Goal: Transaction & Acquisition: Purchase product/service

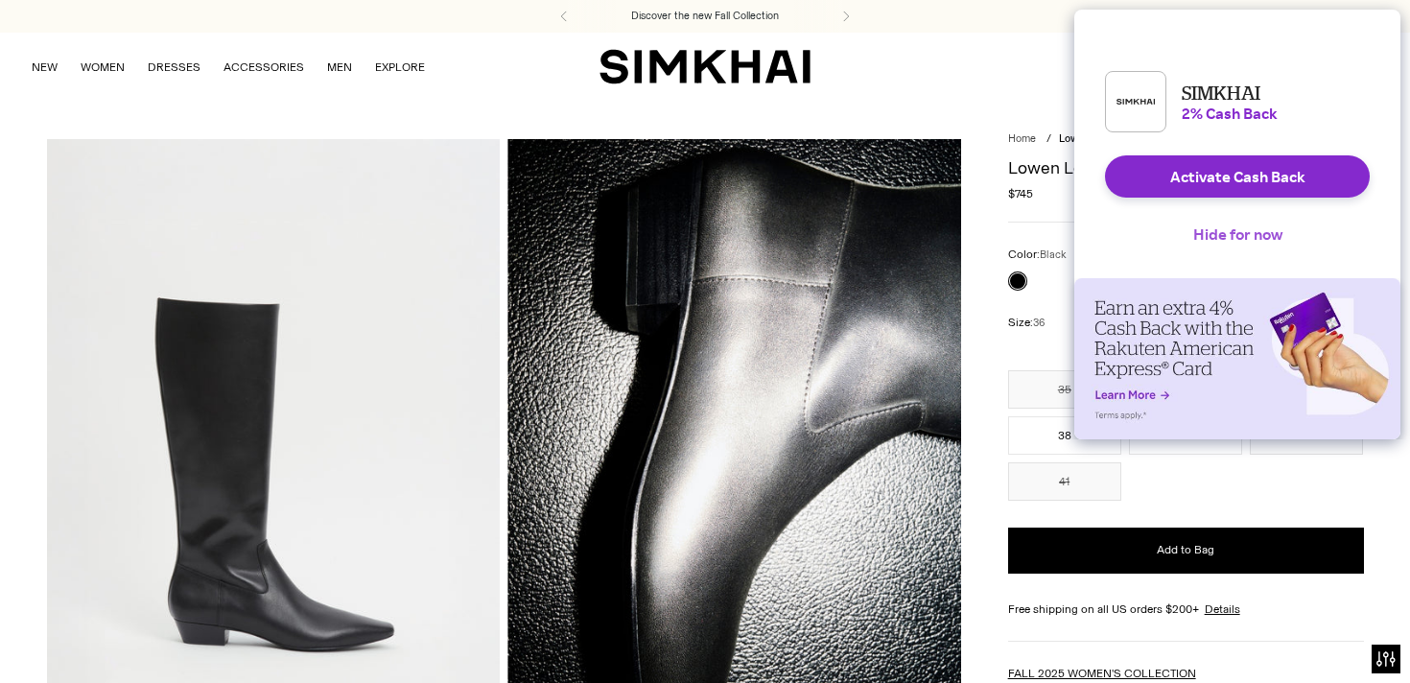
click at [1208, 255] on button "Hide for now" at bounding box center [1238, 234] width 120 height 42
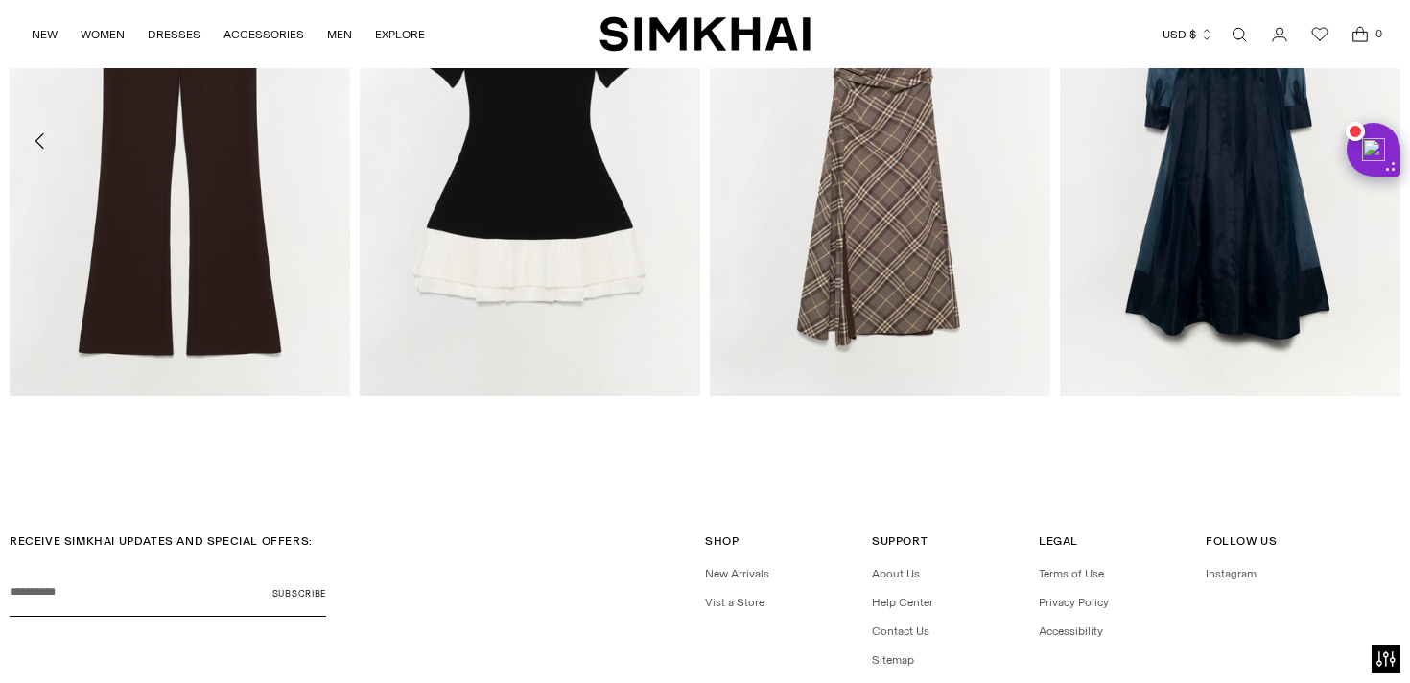
scroll to position [1877, 0]
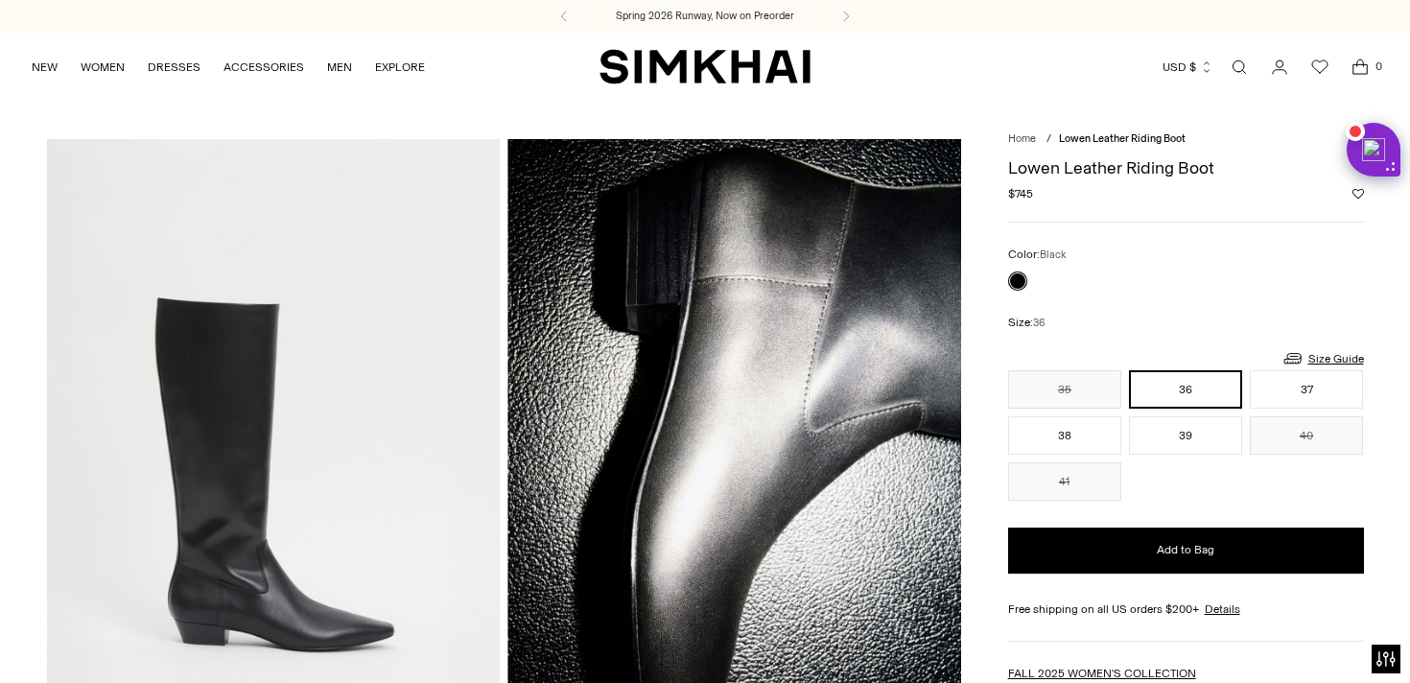
scroll to position [60, 0]
